Goal: Task Accomplishment & Management: Manage account settings

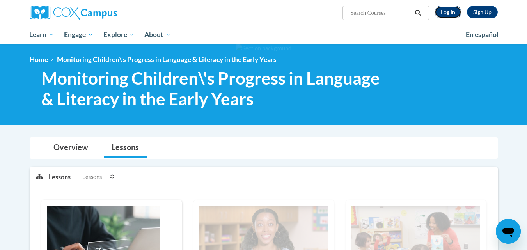
click at [457, 10] on link "Log In" at bounding box center [448, 12] width 27 height 12
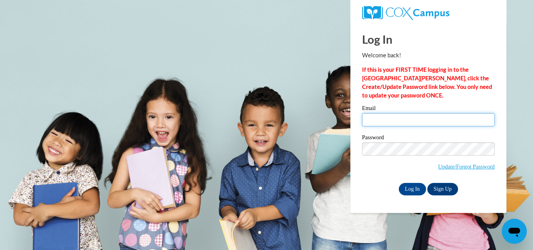
click at [403, 115] on input "Email" at bounding box center [428, 119] width 133 height 13
type input "misbahishtiaq66@gmail.com"
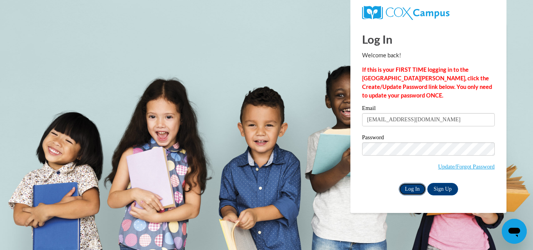
click at [418, 188] on input "Log In" at bounding box center [412, 189] width 27 height 12
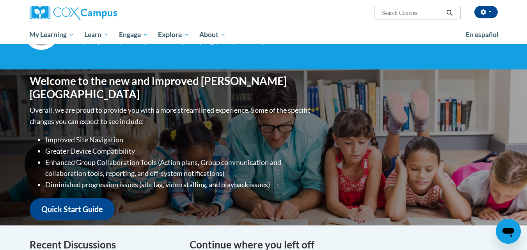
scroll to position [53, 0]
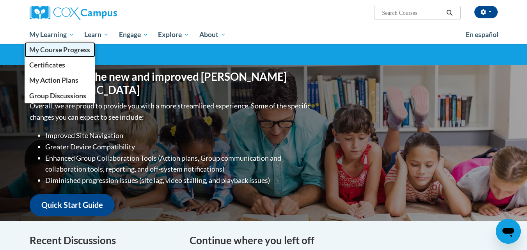
click at [60, 49] on span "My Course Progress" at bounding box center [59, 50] width 61 height 8
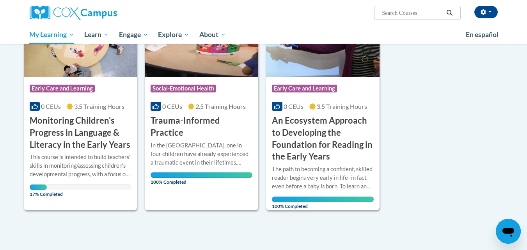
scroll to position [147, 0]
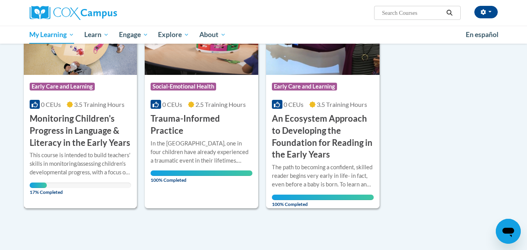
click at [73, 131] on h3 "Monitoring Children's Progress in Language & Literacy in the Early Years" at bounding box center [81, 131] width 102 height 36
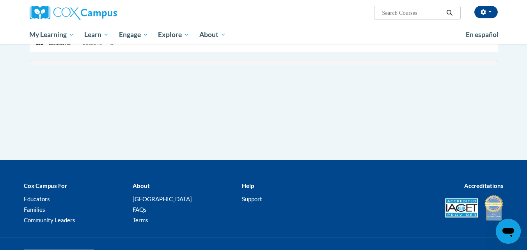
scroll to position [188, 0]
